Goal: Transaction & Acquisition: Purchase product/service

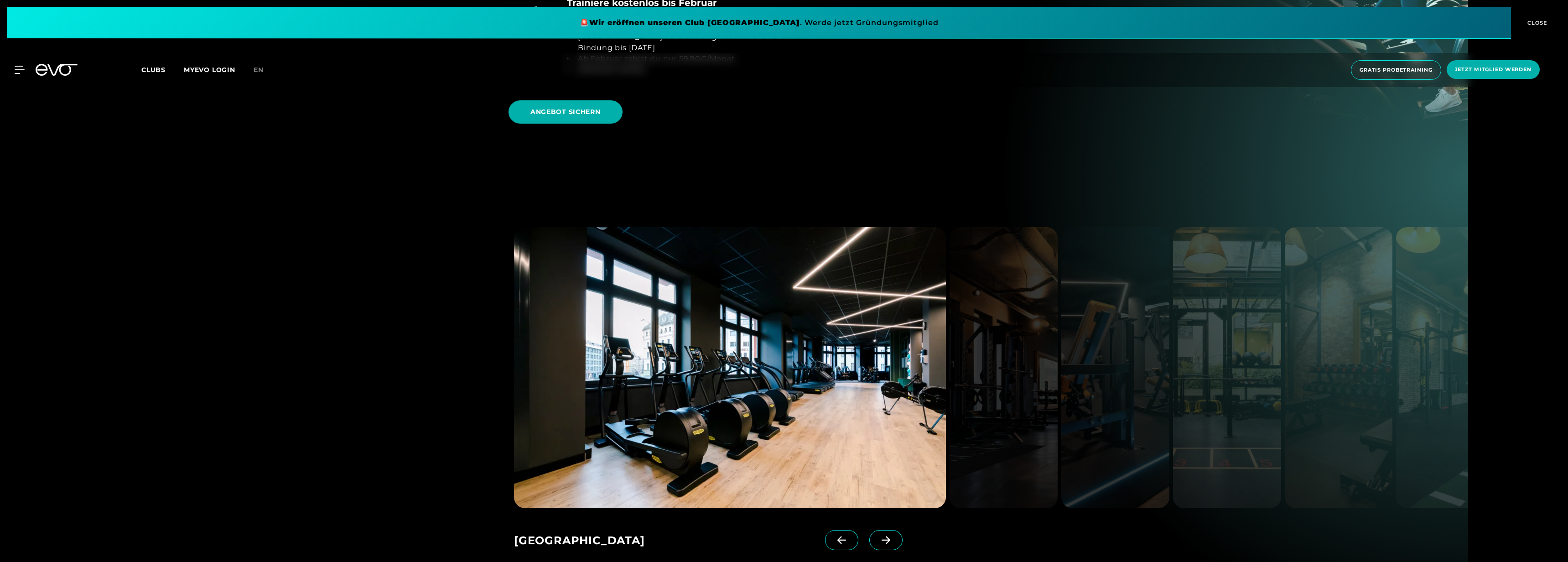
scroll to position [1253, 0]
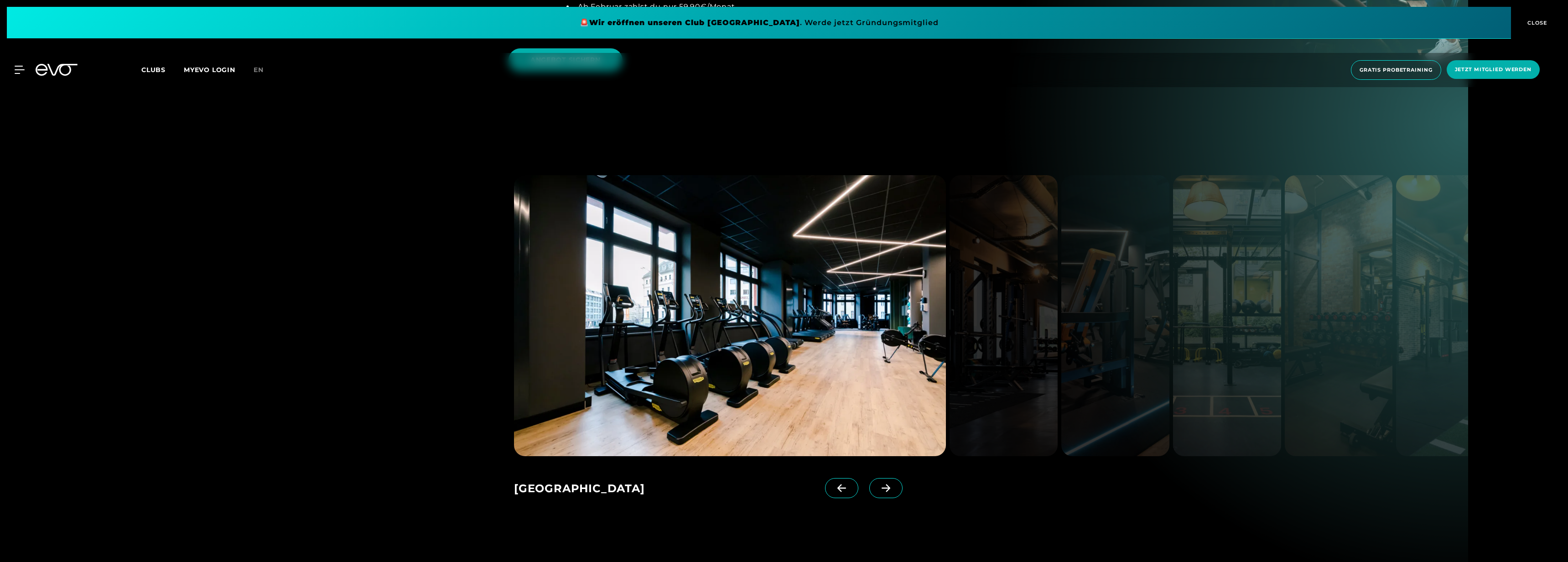
click at [878, 484] on icon at bounding box center [885, 488] width 16 height 8
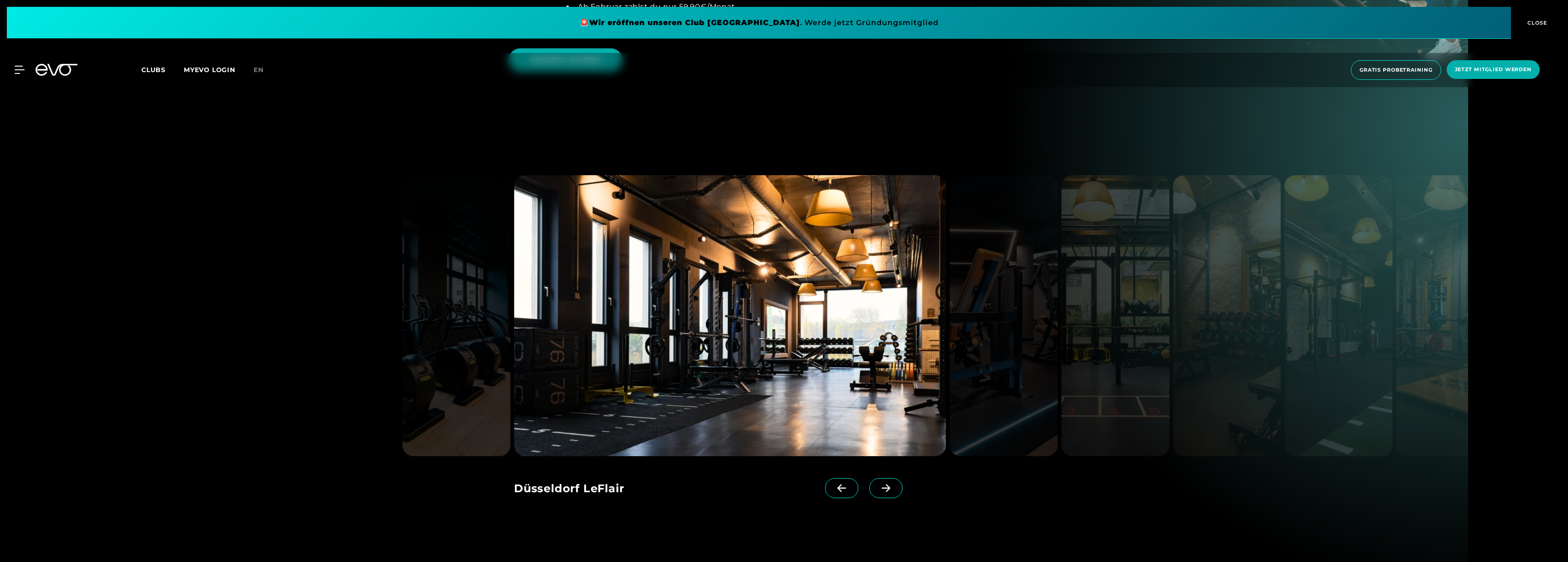
click at [878, 484] on icon at bounding box center [885, 488] width 16 height 8
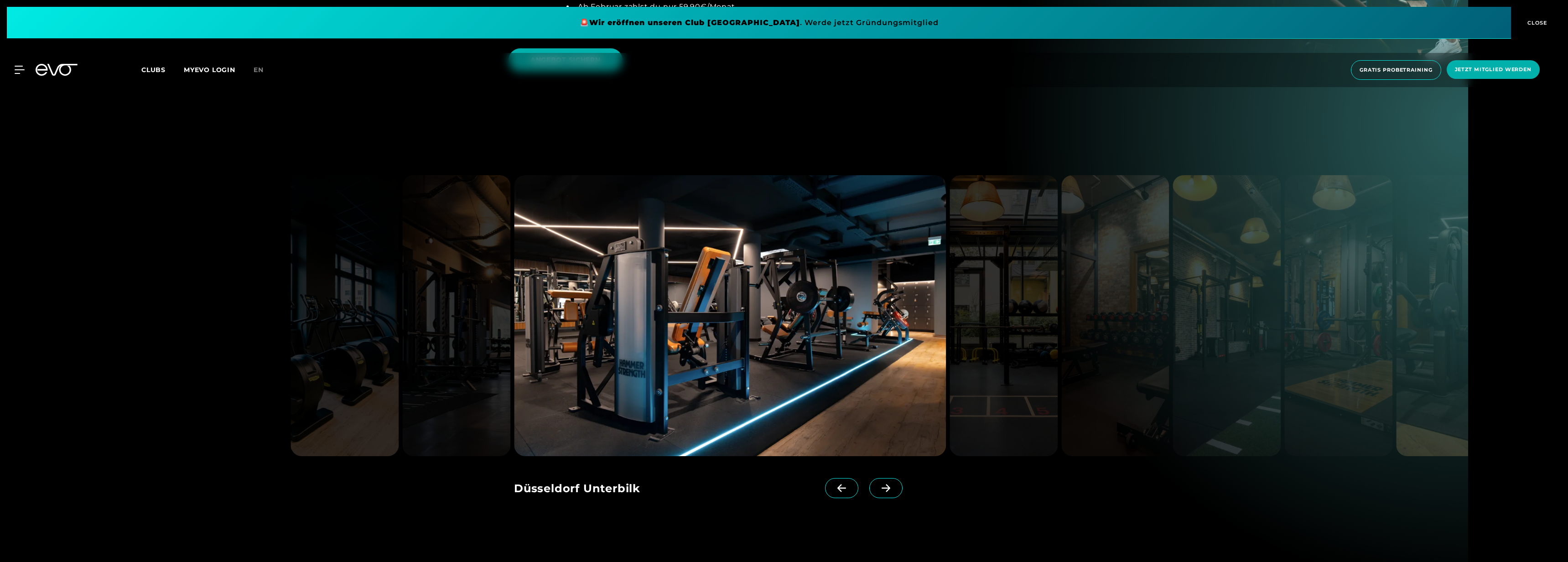
click at [878, 484] on icon at bounding box center [885, 488] width 16 height 8
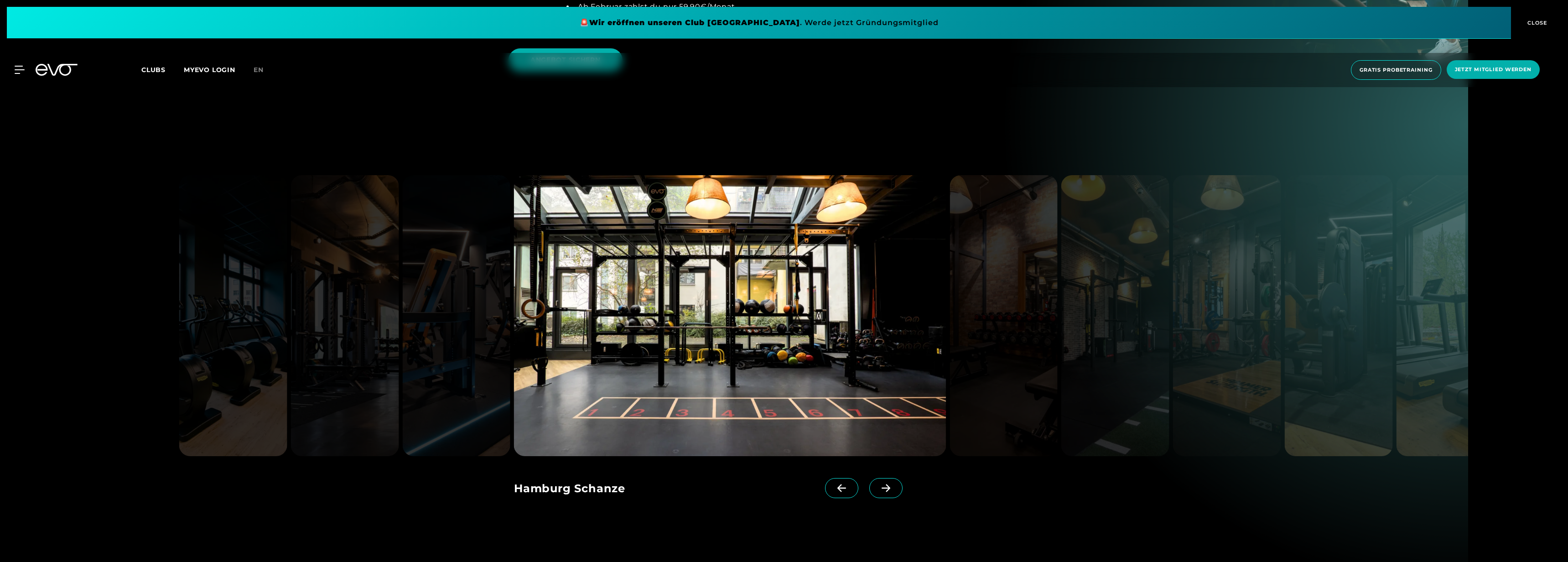
click at [878, 484] on icon at bounding box center [885, 488] width 16 height 8
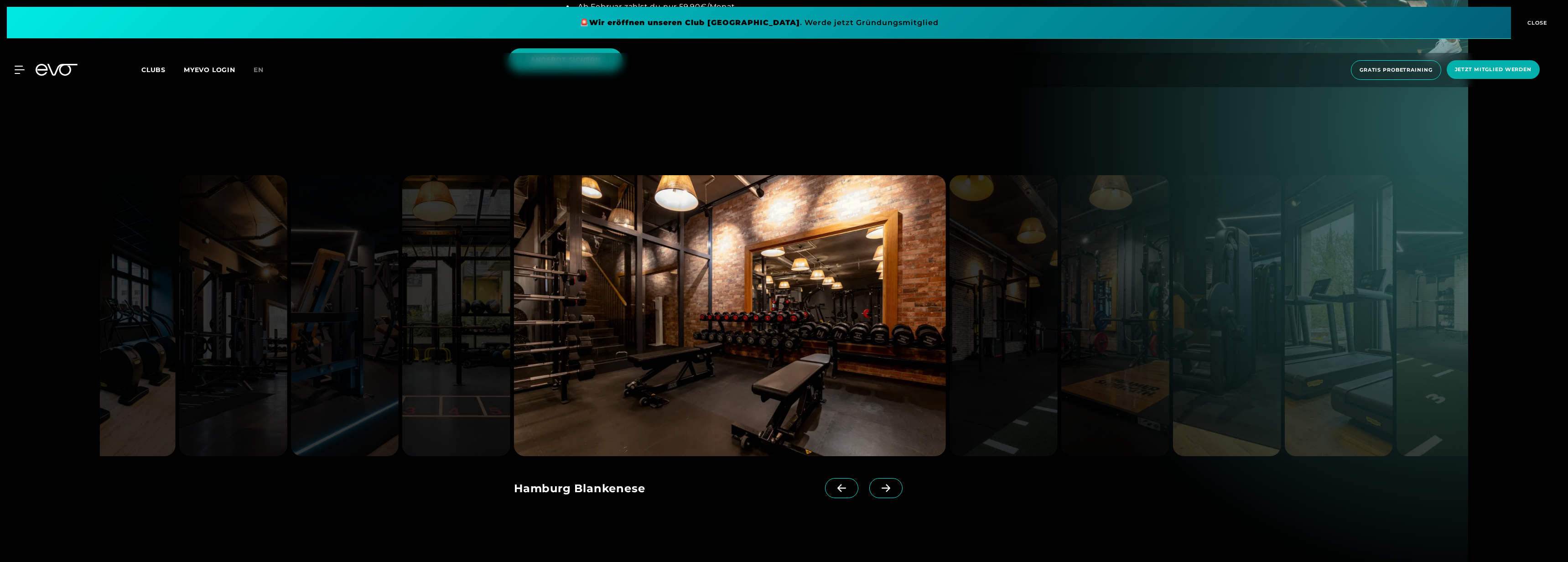
click at [878, 484] on icon at bounding box center [885, 488] width 16 height 8
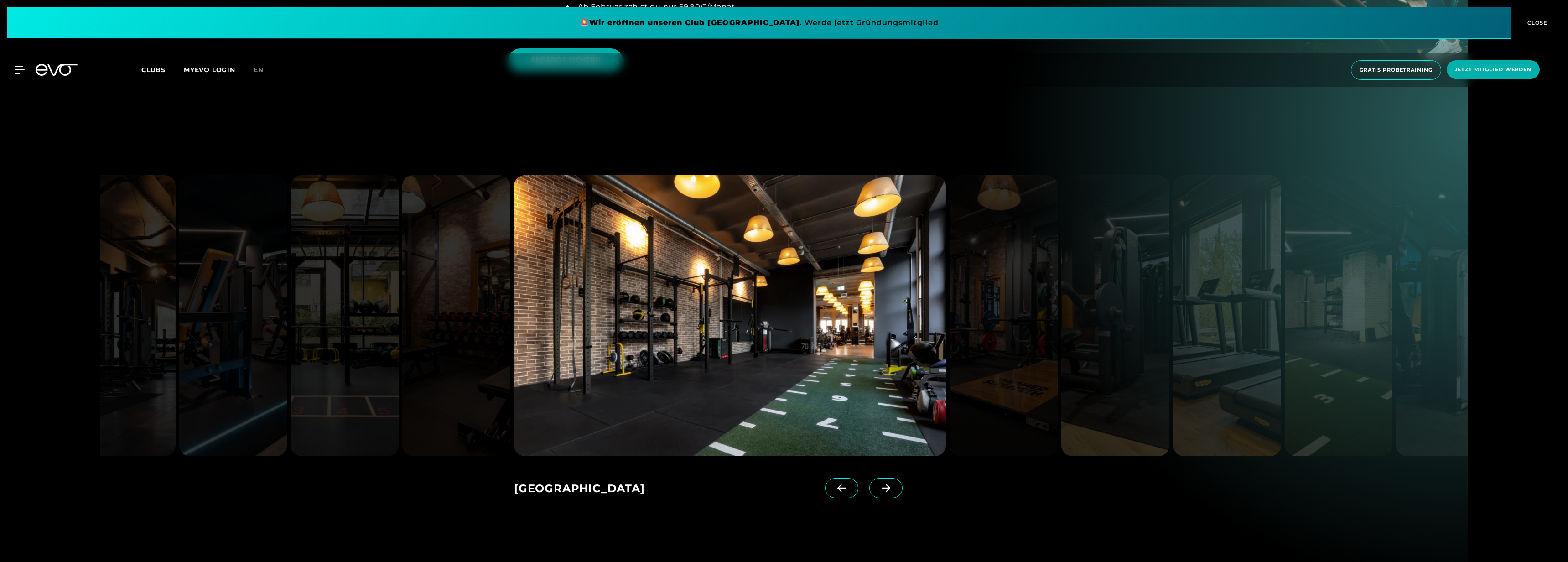
click at [878, 484] on icon at bounding box center [885, 488] width 16 height 8
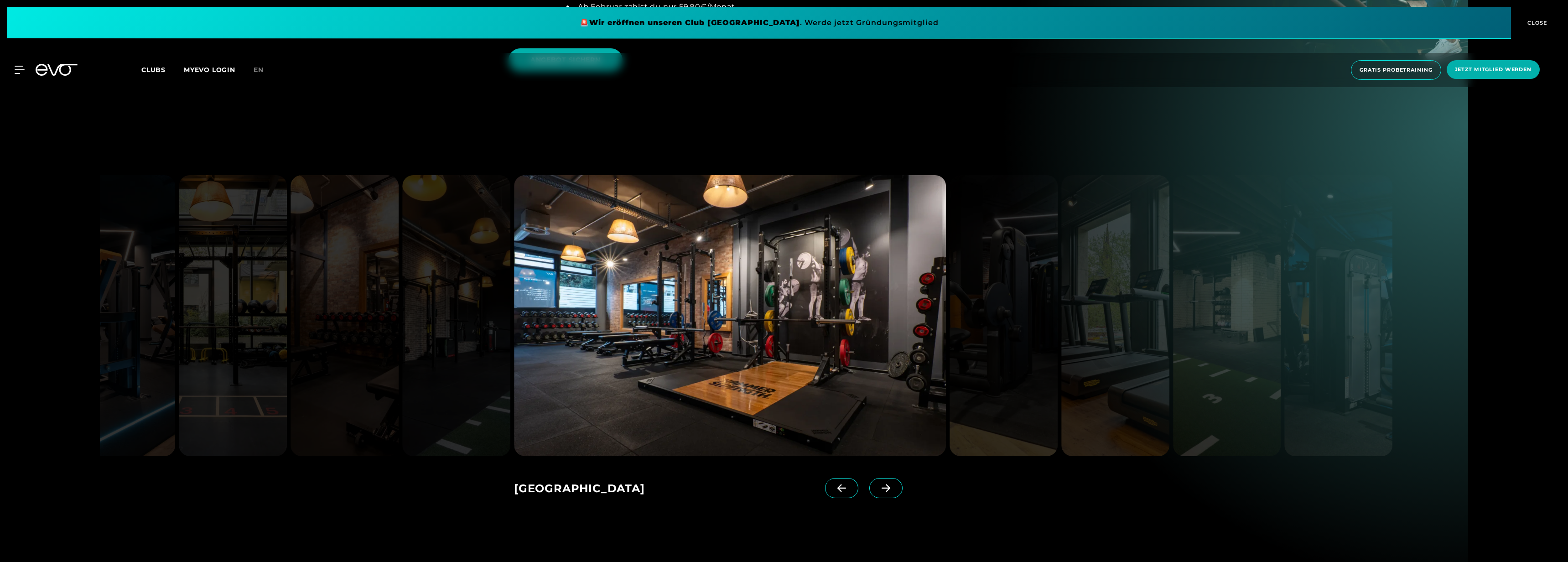
click at [876, 478] on span at bounding box center [886, 488] width 33 height 20
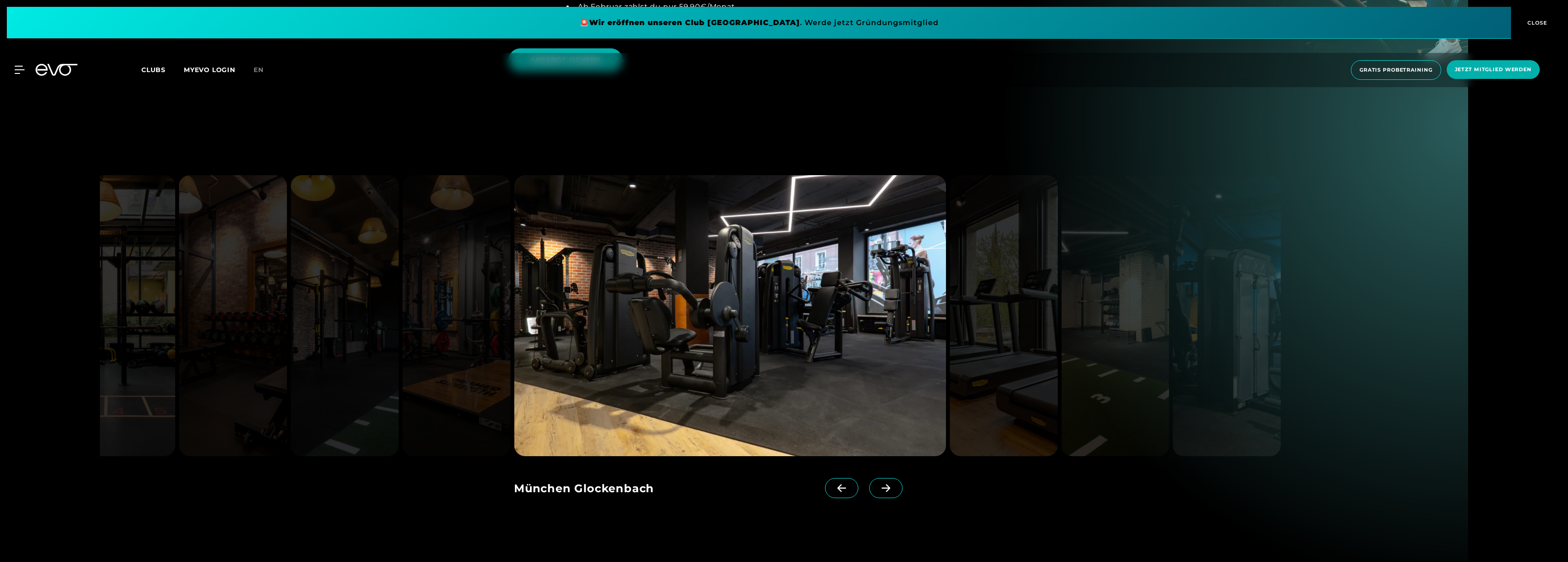
click at [876, 478] on span at bounding box center [886, 488] width 33 height 20
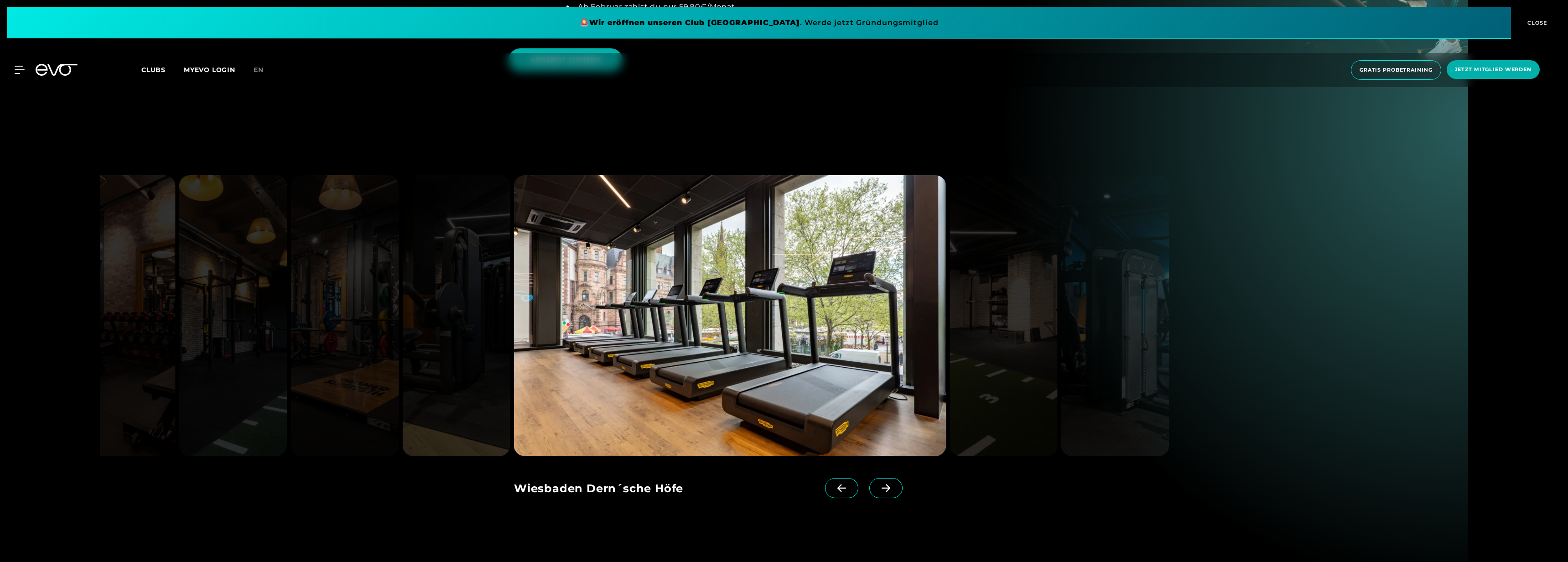
click at [840, 478] on span at bounding box center [841, 488] width 33 height 20
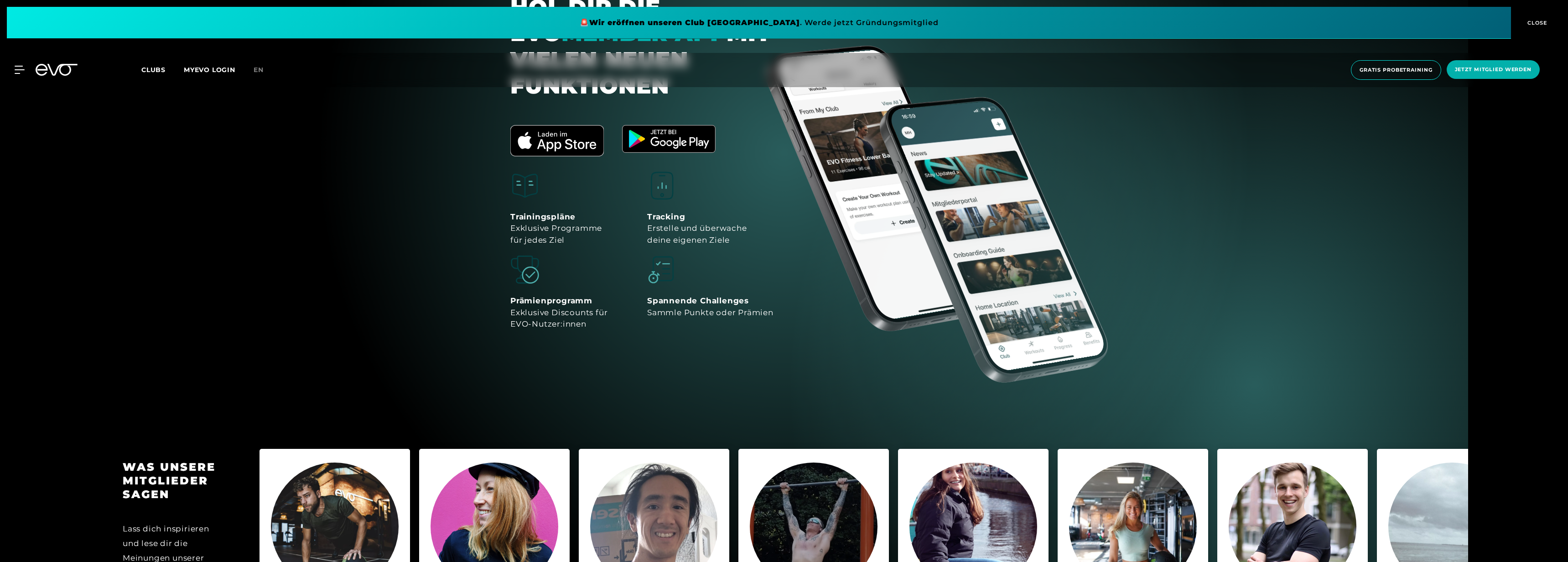
scroll to position [3837, 0]
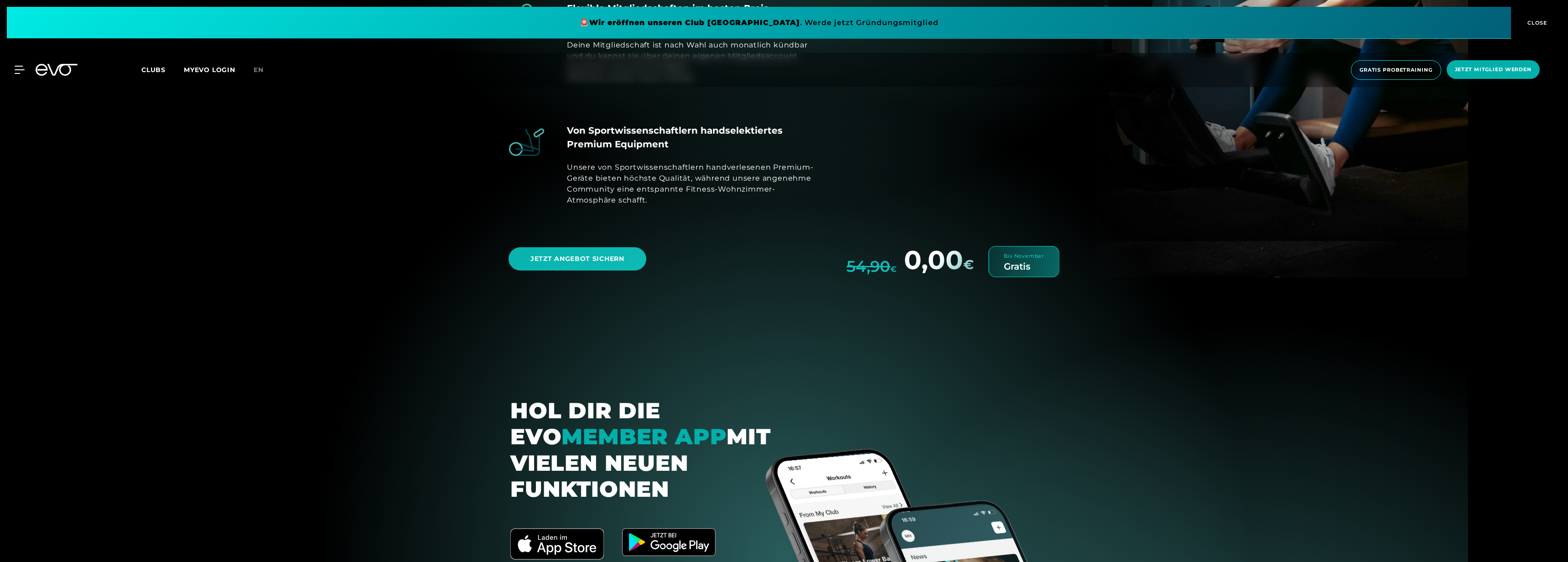
click at [1534, 17] on button "CLOSE" at bounding box center [1536, 23] width 50 height 32
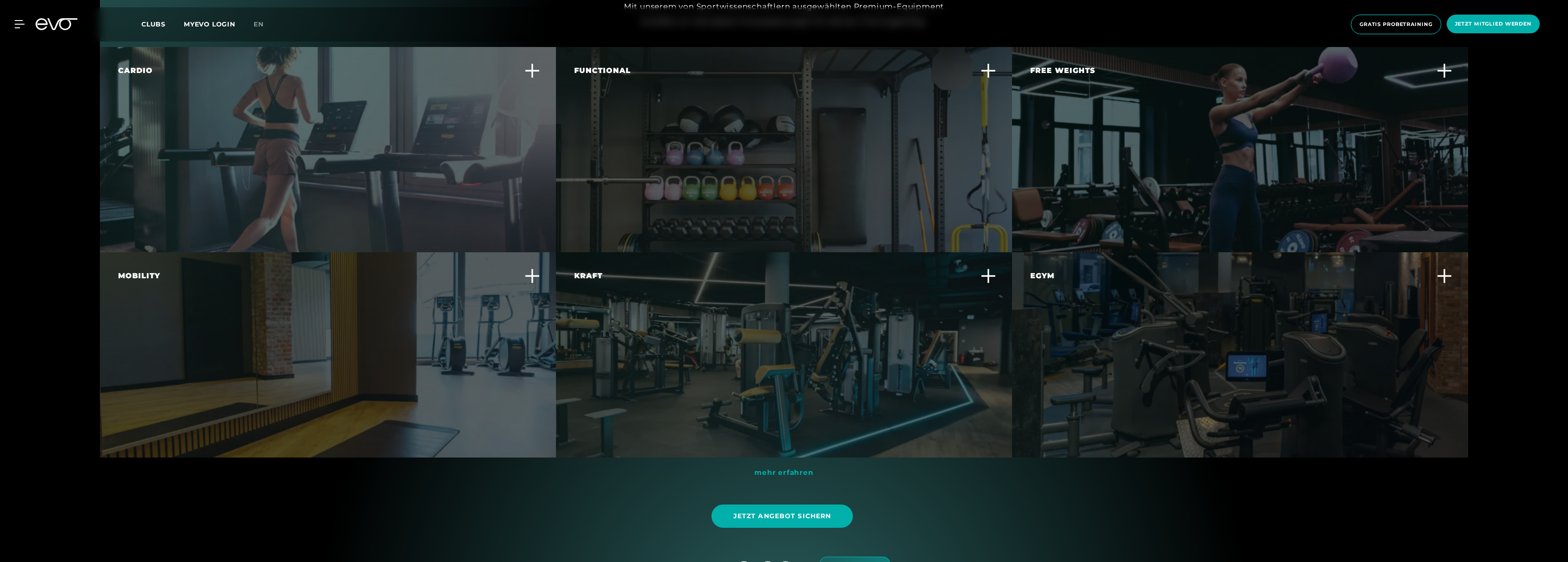
scroll to position [2937, 0]
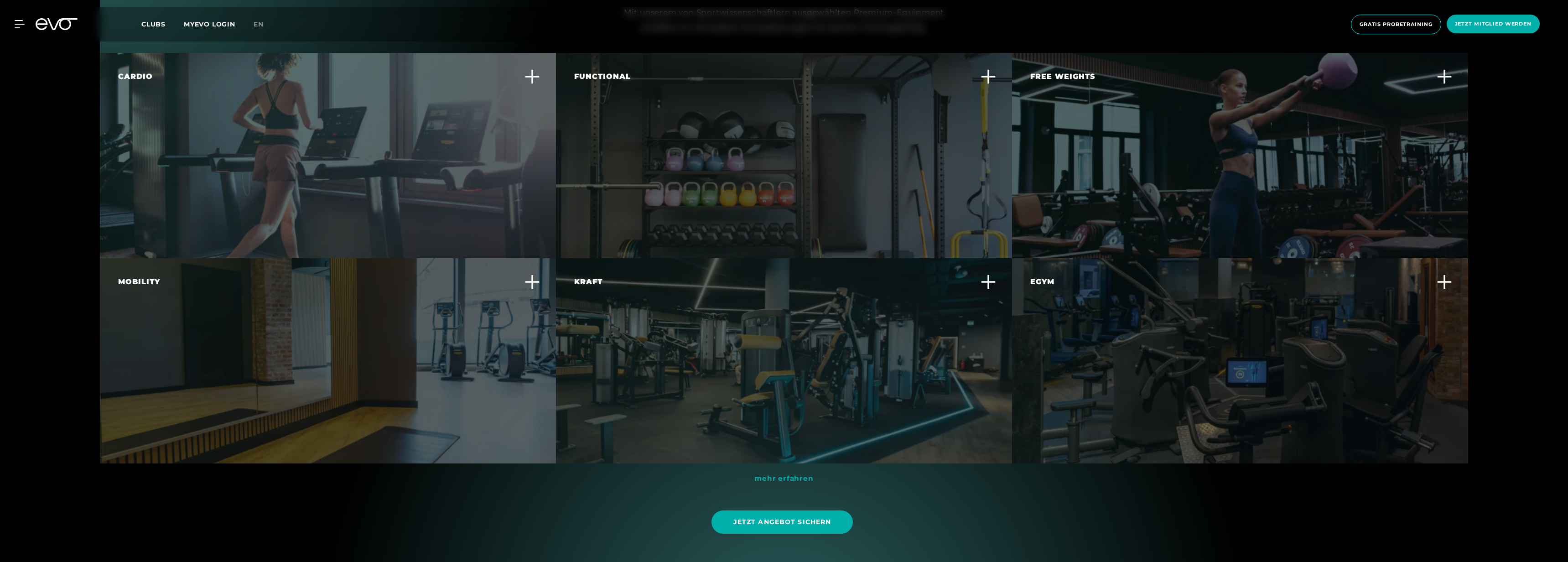
click at [14, 29] on div "MyEVO Login Über EVO Mitgliedschaften Probetraining TAGESPASS EVO Studios [GEOG…" at bounding box center [784, 24] width 1564 height 34
click at [18, 24] on icon at bounding box center [19, 23] width 10 height 7
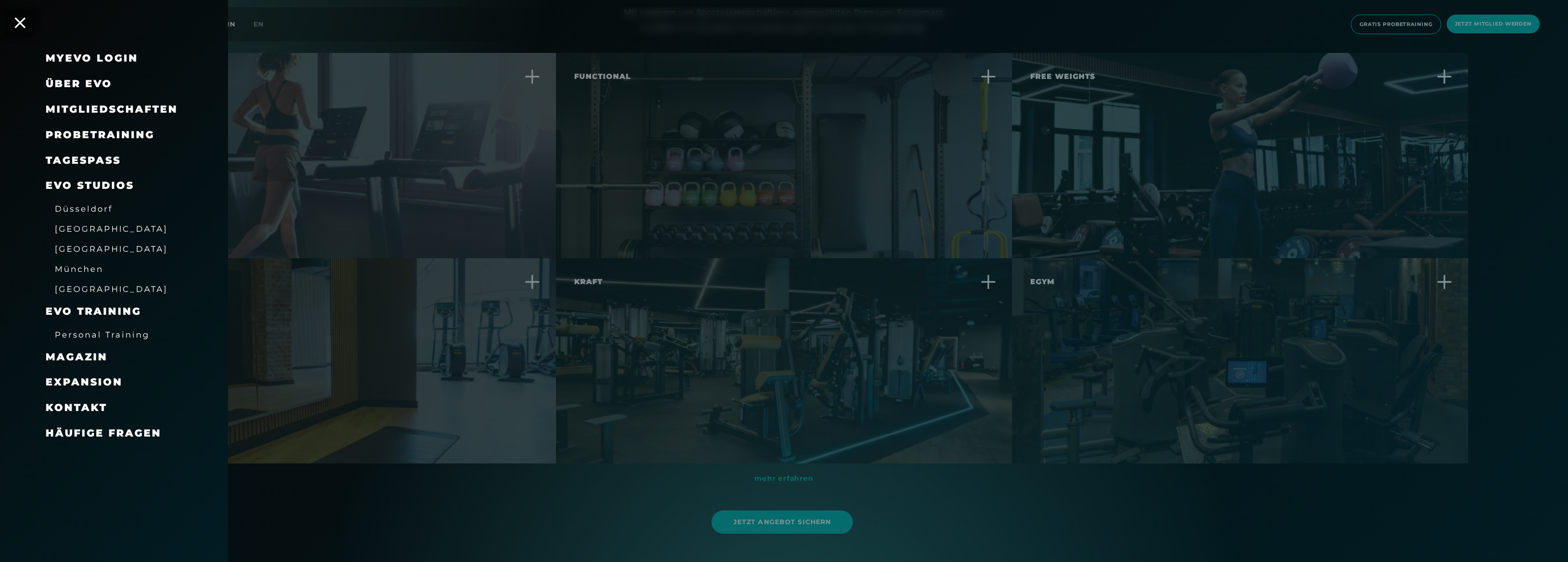
click at [117, 114] on span "Mitgliedschaften" at bounding box center [112, 109] width 132 height 12
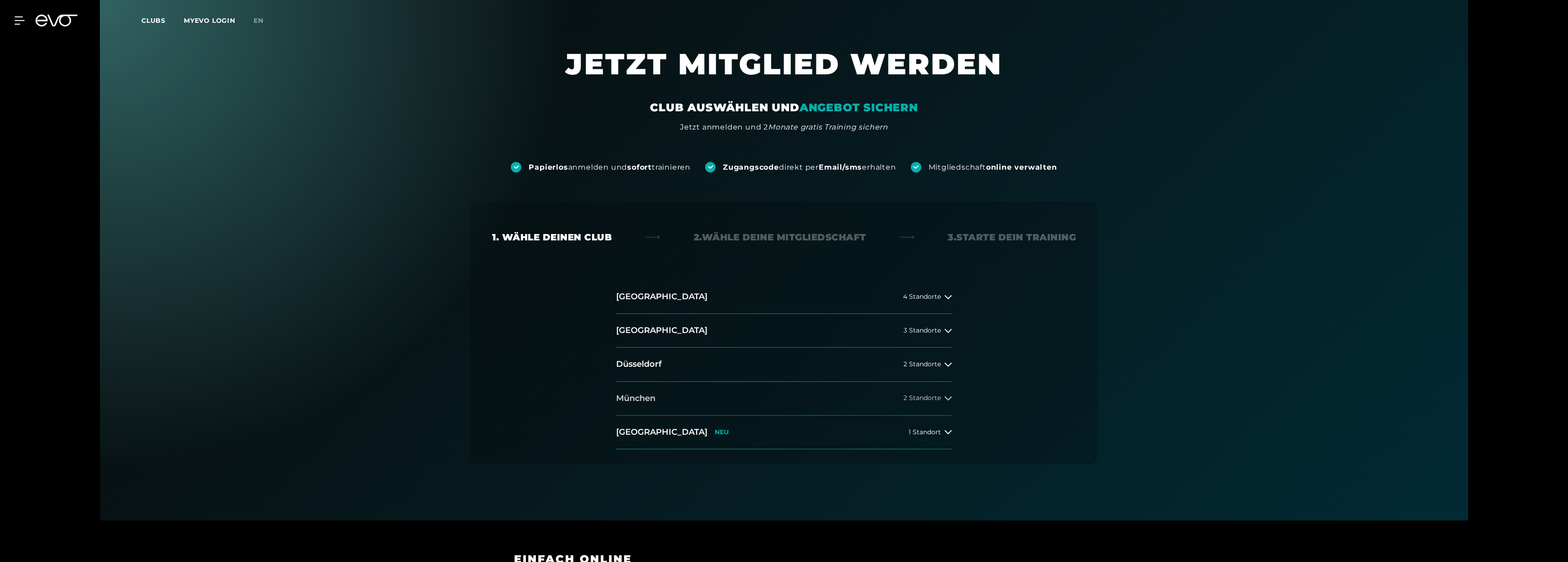
click at [727, 403] on button "[GEOGRAPHIC_DATA] 2 Standorte" at bounding box center [784, 398] width 336 height 34
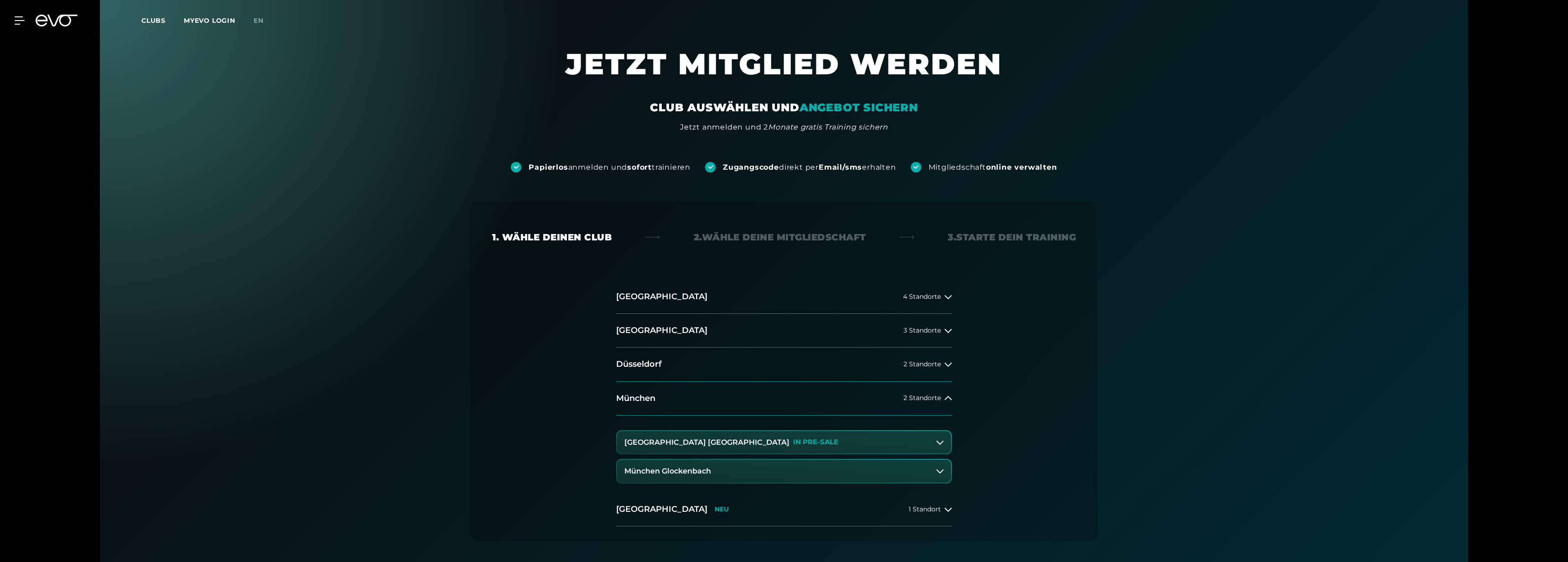
click at [793, 439] on p "IN PRE-SALE" at bounding box center [815, 443] width 45 height 8
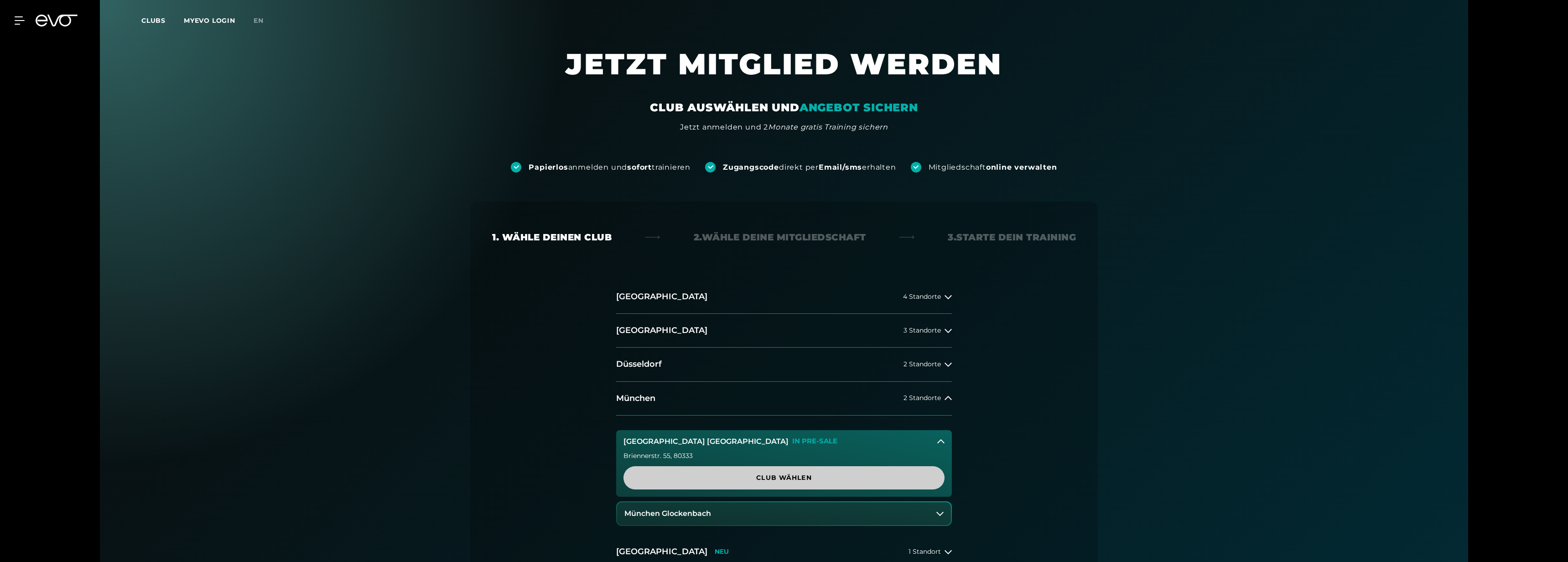
click at [775, 479] on span "Club wählen" at bounding box center [784, 478] width 277 height 10
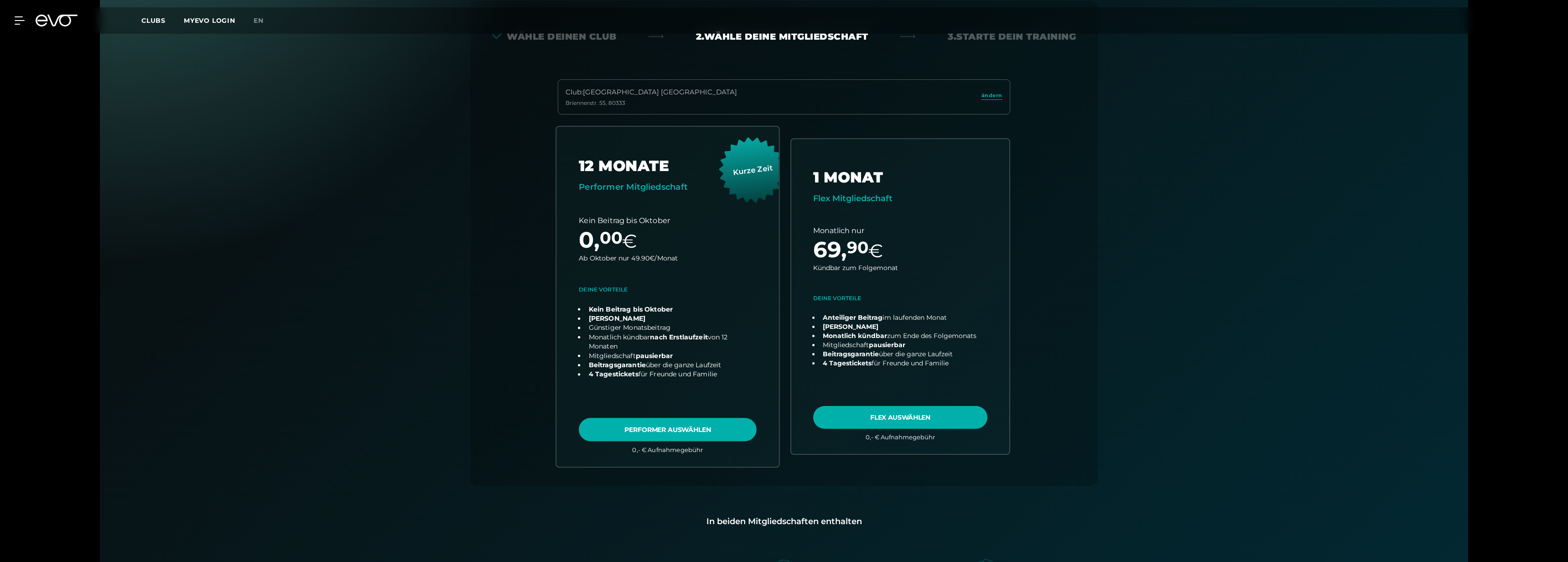
scroll to position [202, 0]
click at [661, 107] on div "Club : München Maxvorstadt Briennerstr. 55 , 80333 ändern" at bounding box center [784, 96] width 452 height 35
click at [699, 432] on link "choose plan" at bounding box center [668, 295] width 223 height 340
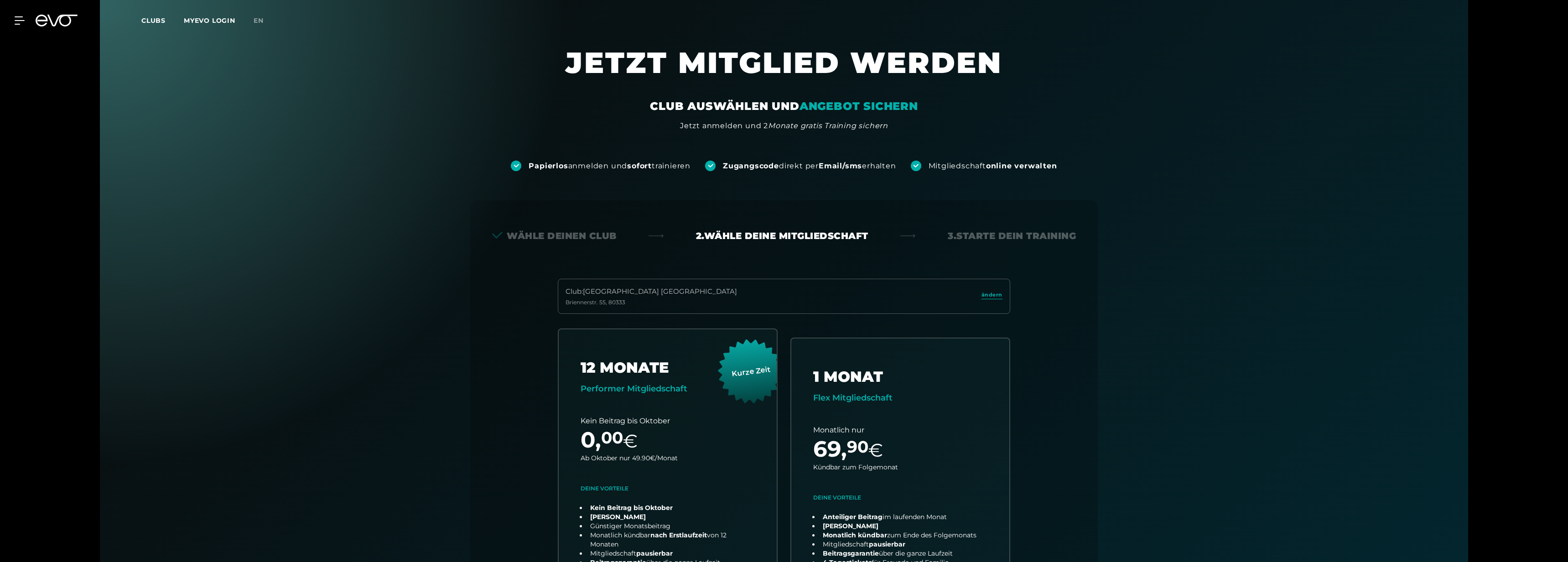
scroll to position [0, 0]
click at [16, 26] on div "MyEVO Login Über EVO Mitgliedschaften Probetraining TAGESPASS EVO Studios [GEOG…" at bounding box center [784, 20] width 1564 height 27
click at [16, 20] on icon at bounding box center [22, 20] width 13 height 7
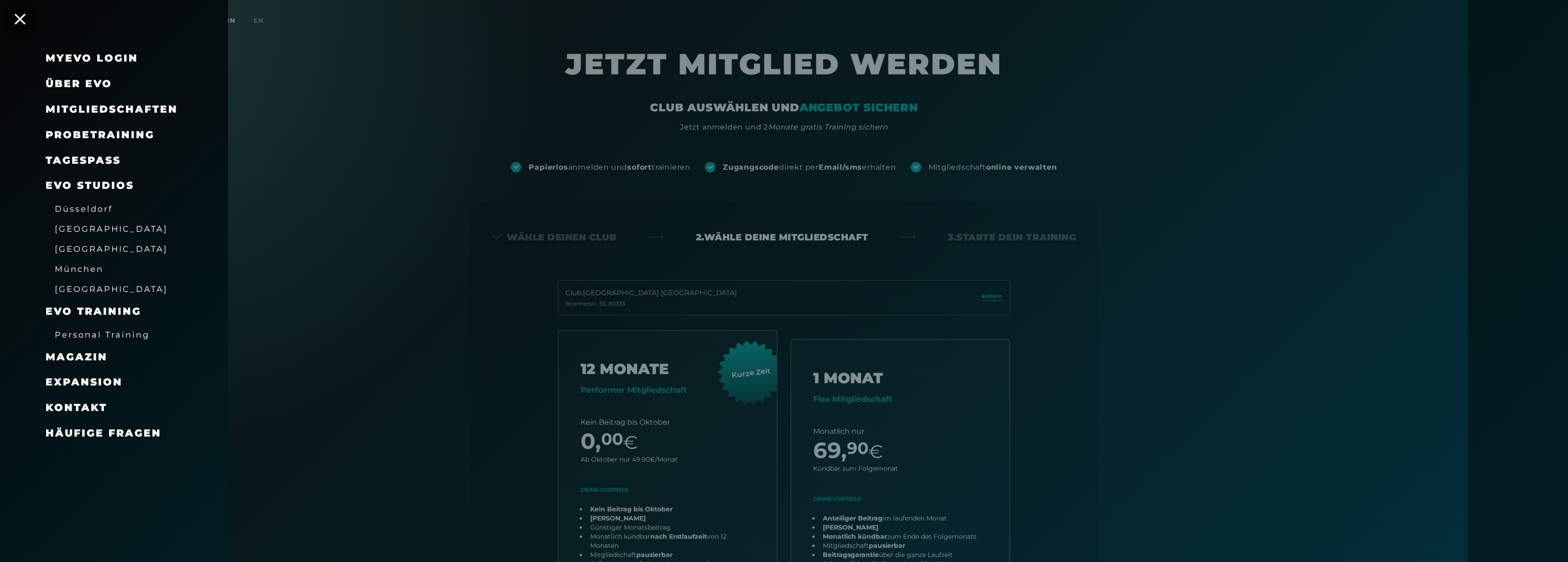
click at [89, 160] on link "TAGESPASS" at bounding box center [83, 160] width 76 height 12
